Goal: Transaction & Acquisition: Purchase product/service

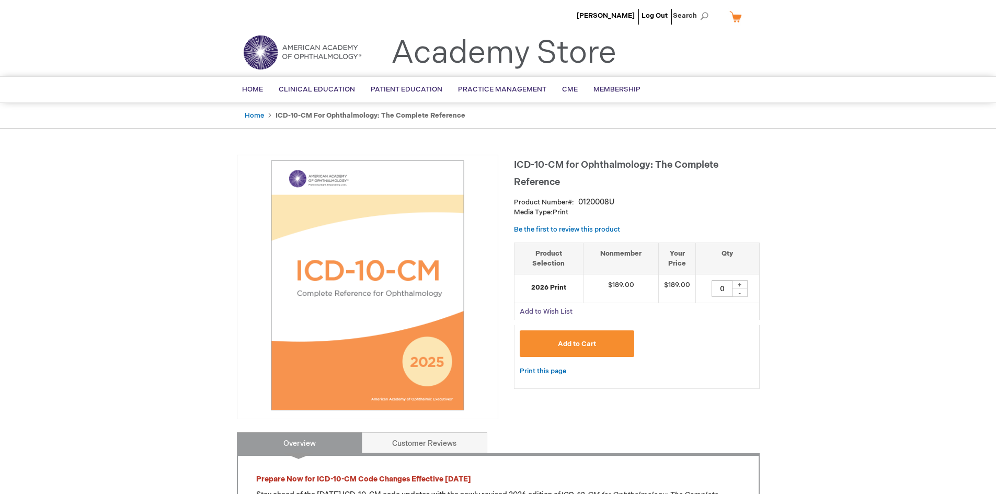
click at [541, 310] on span "Add to Wish List" at bounding box center [546, 311] width 53 height 8
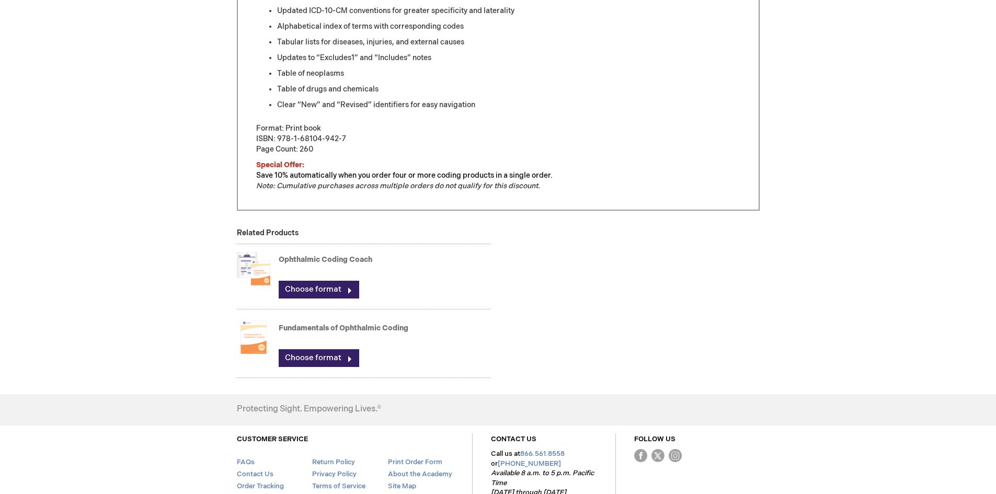
scroll to position [575, 0]
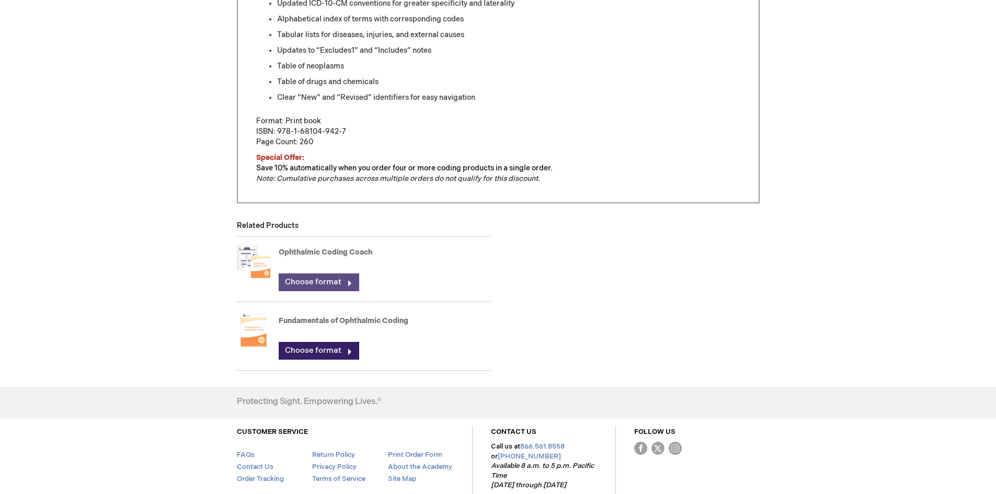
click at [307, 279] on link "Choose format" at bounding box center [319, 282] width 81 height 18
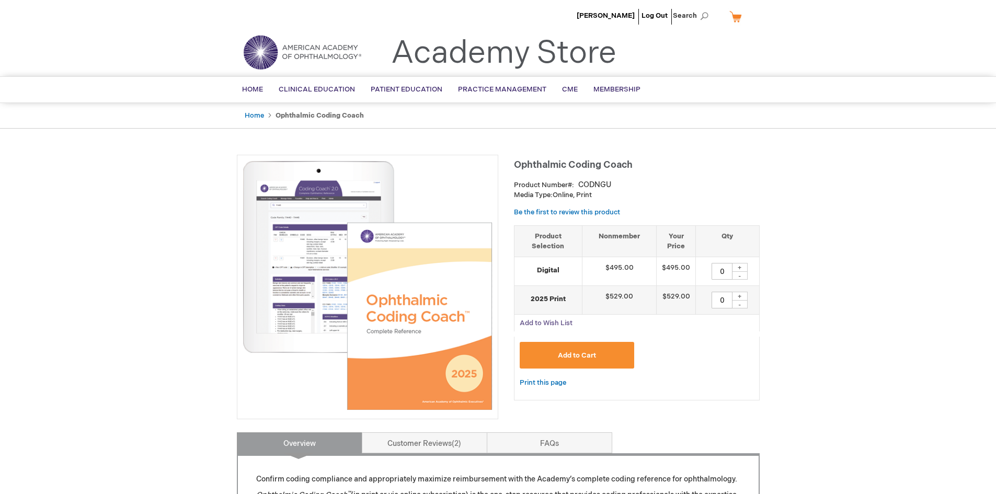
click at [547, 322] on span "Add to Wish List" at bounding box center [546, 323] width 53 height 8
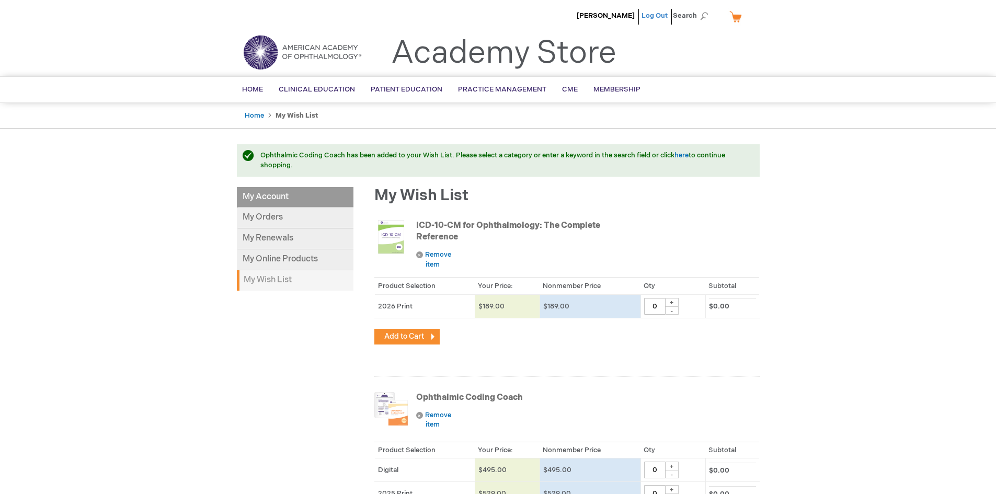
click at [650, 14] on link "Log Out" at bounding box center [654, 16] width 26 height 8
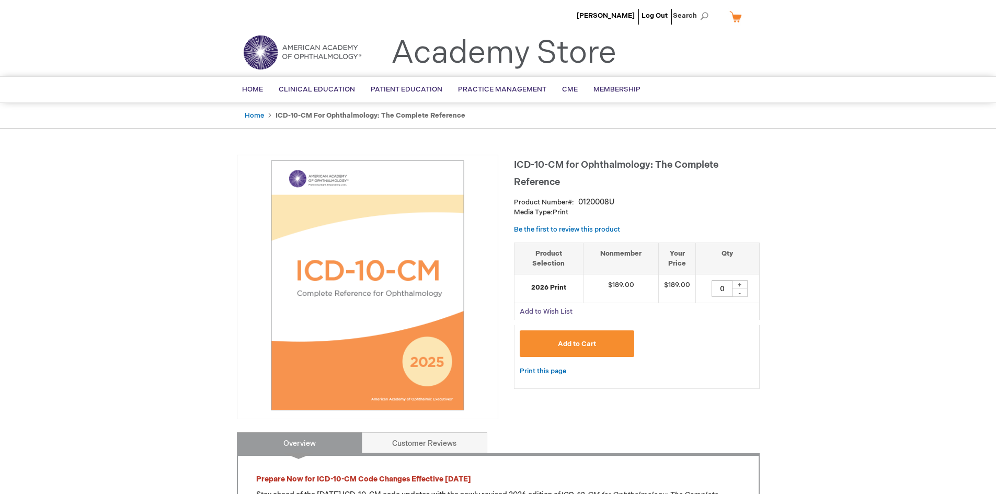
click at [548, 309] on span "Add to Wish List" at bounding box center [546, 311] width 53 height 8
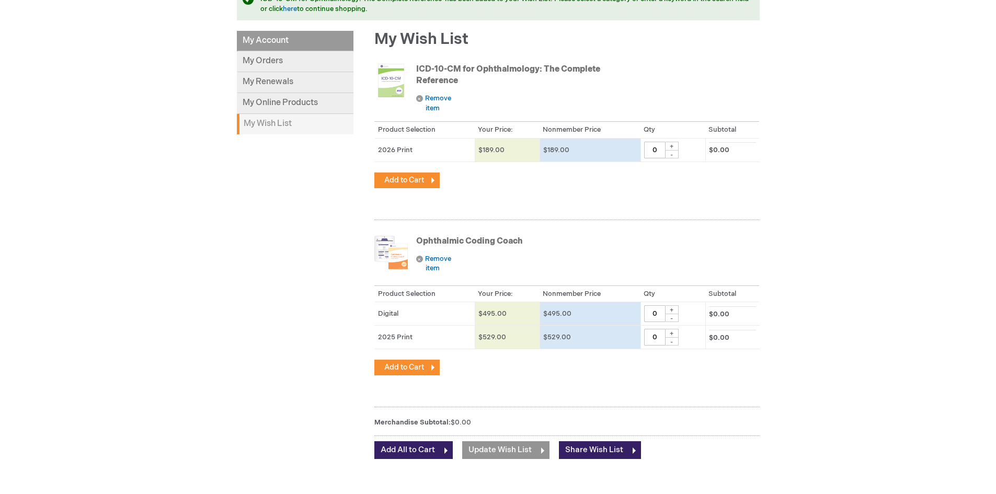
scroll to position [157, 0]
click at [670, 146] on div "+" at bounding box center [671, 145] width 13 height 9
type input "1"
click at [670, 332] on div "+" at bounding box center [671, 332] width 13 height 9
type input "1"
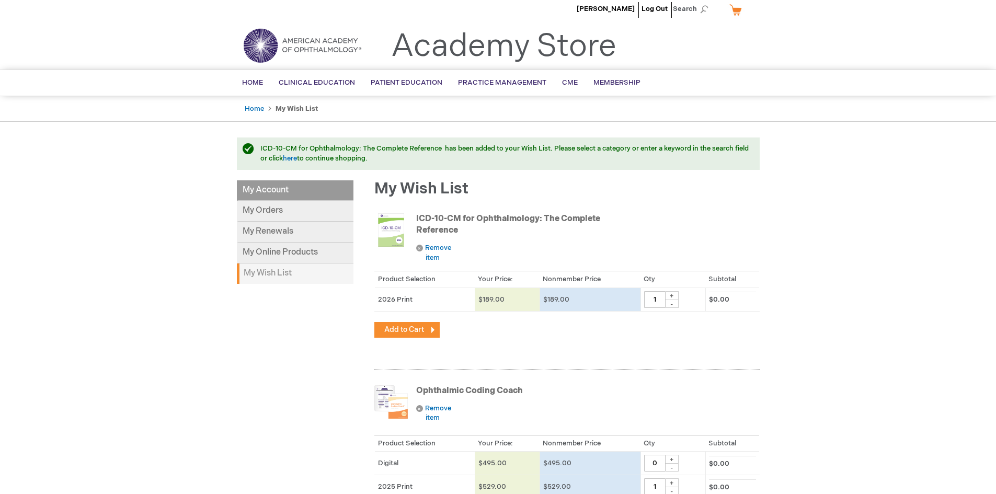
scroll to position [0, 0]
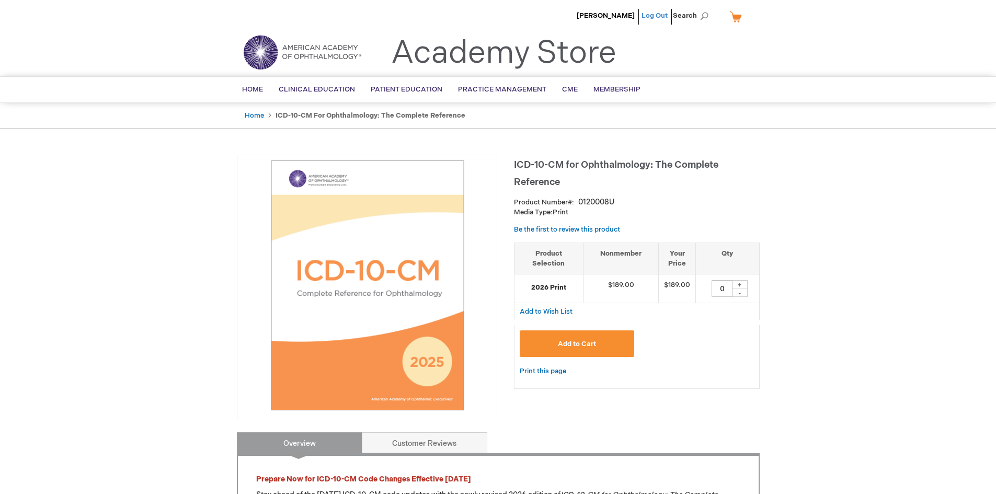
click at [656, 13] on link "Log Out" at bounding box center [654, 16] width 26 height 8
